Goal: Information Seeking & Learning: Understand process/instructions

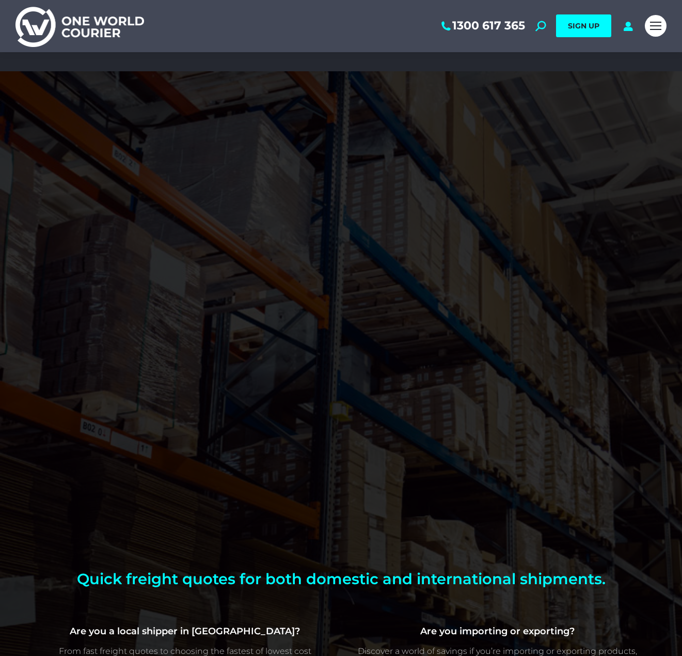
scroll to position [207, 0]
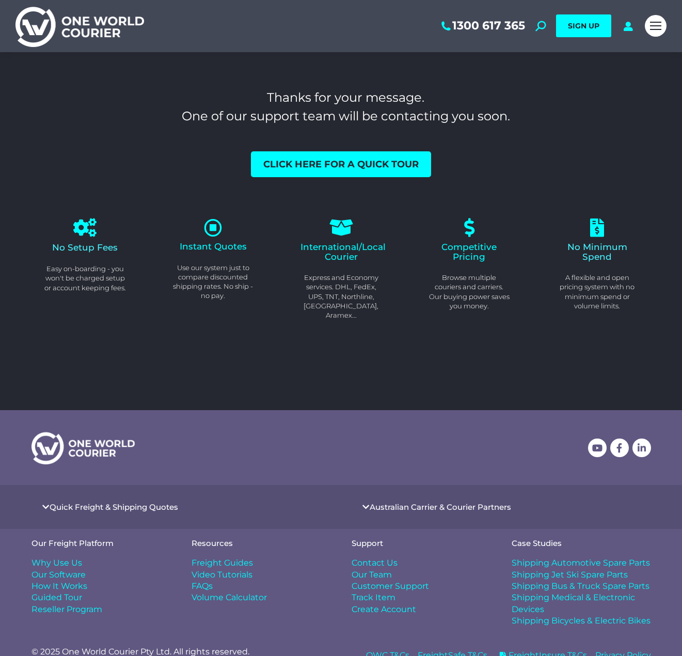
click at [219, 246] on span "Instant Quotes" at bounding box center [213, 246] width 67 height 10
click at [211, 224] on icon at bounding box center [213, 227] width 20 height 20
click at [212, 228] on icon at bounding box center [213, 227] width 20 height 20
click at [323, 164] on span "Click here for a quick tour" at bounding box center [340, 164] width 155 height 9
